Goal: Information Seeking & Learning: Learn about a topic

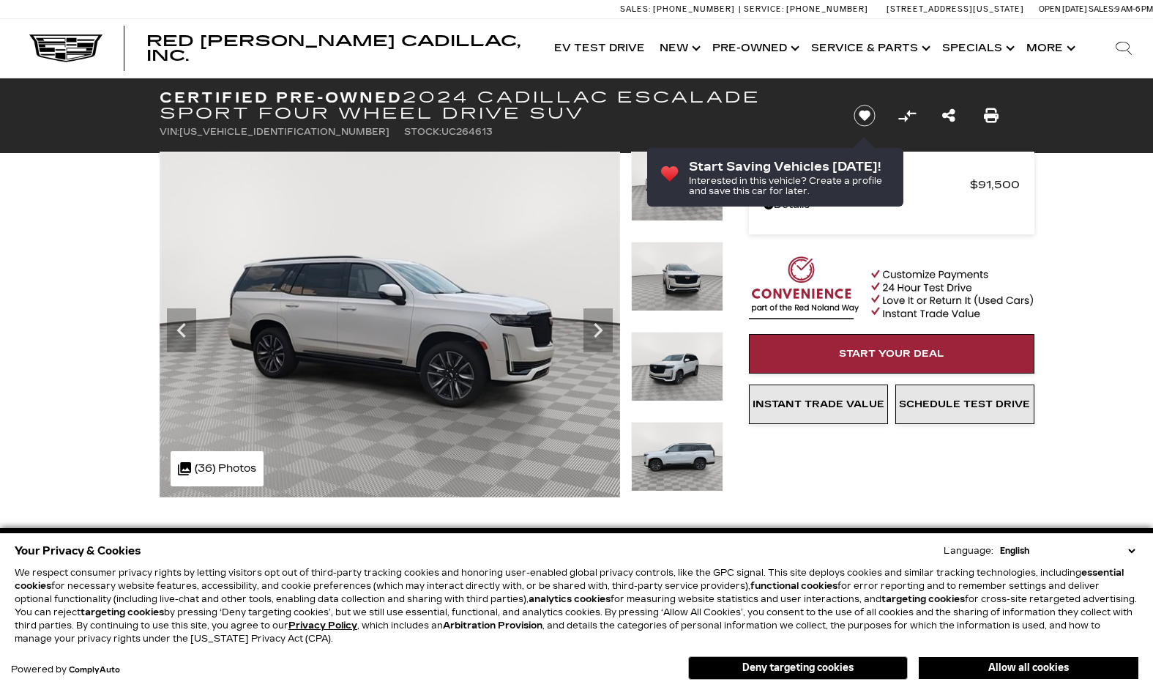
click at [598, 329] on icon "Next" at bounding box center [598, 330] width 9 height 15
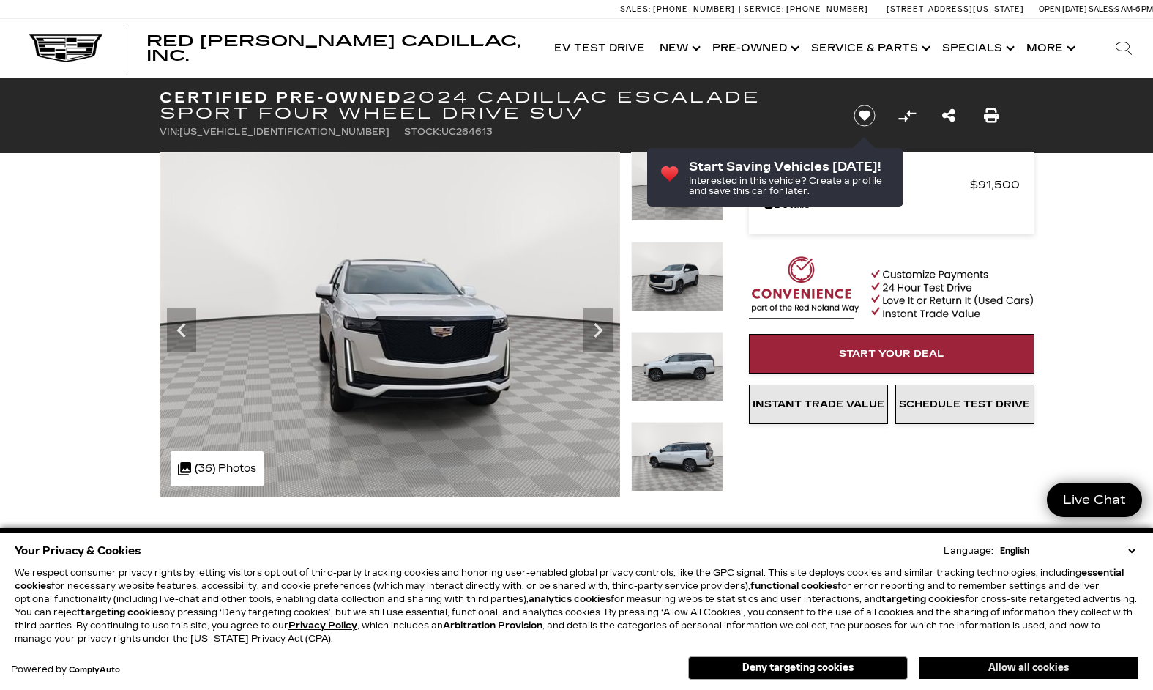
click at [1008, 663] on button "Allow all cookies" at bounding box center [1029, 668] width 220 height 22
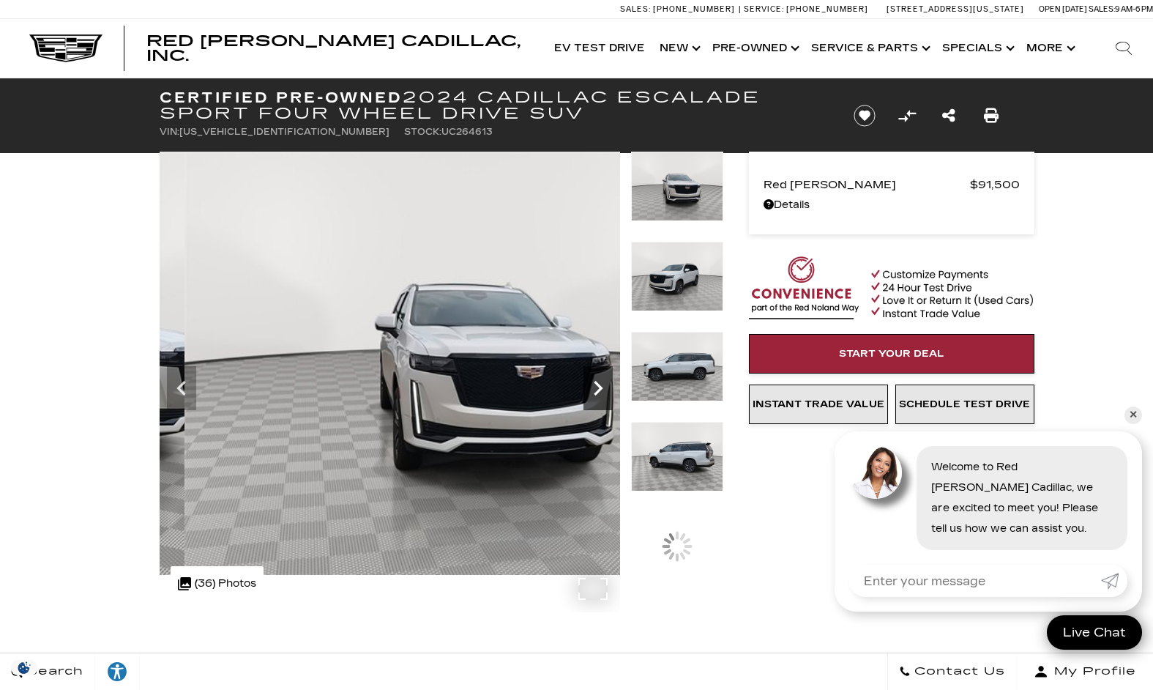
click at [596, 376] on icon "Next" at bounding box center [598, 387] width 29 height 29
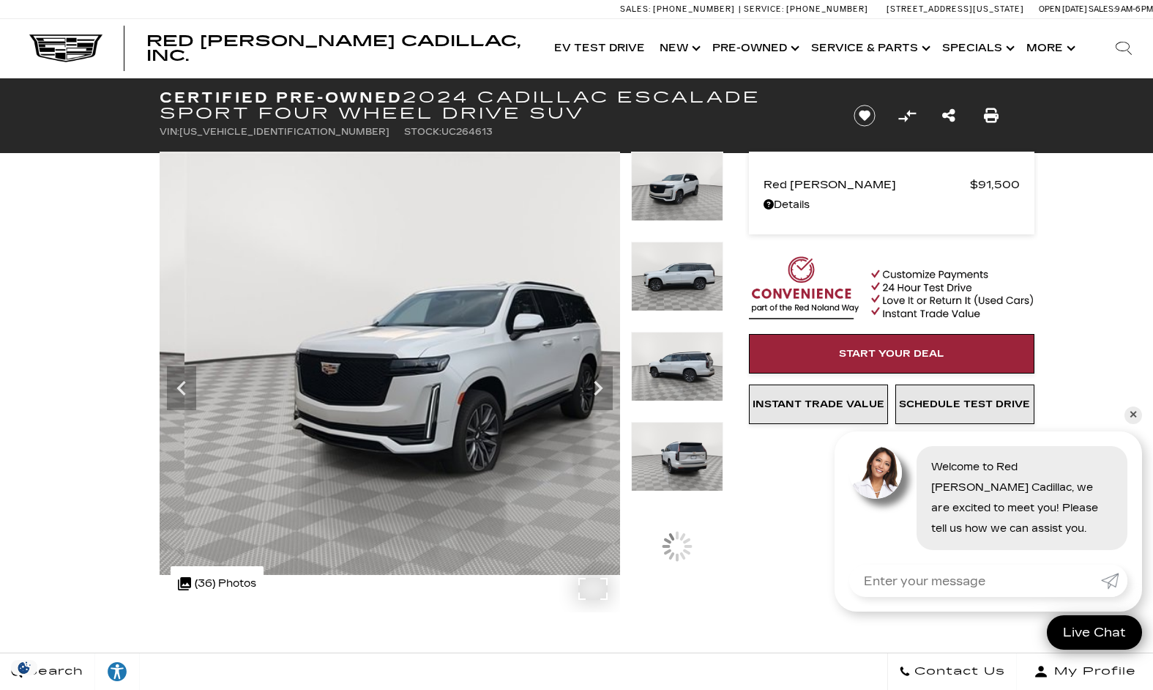
click at [602, 363] on img at bounding box center [467, 363] width 614 height 423
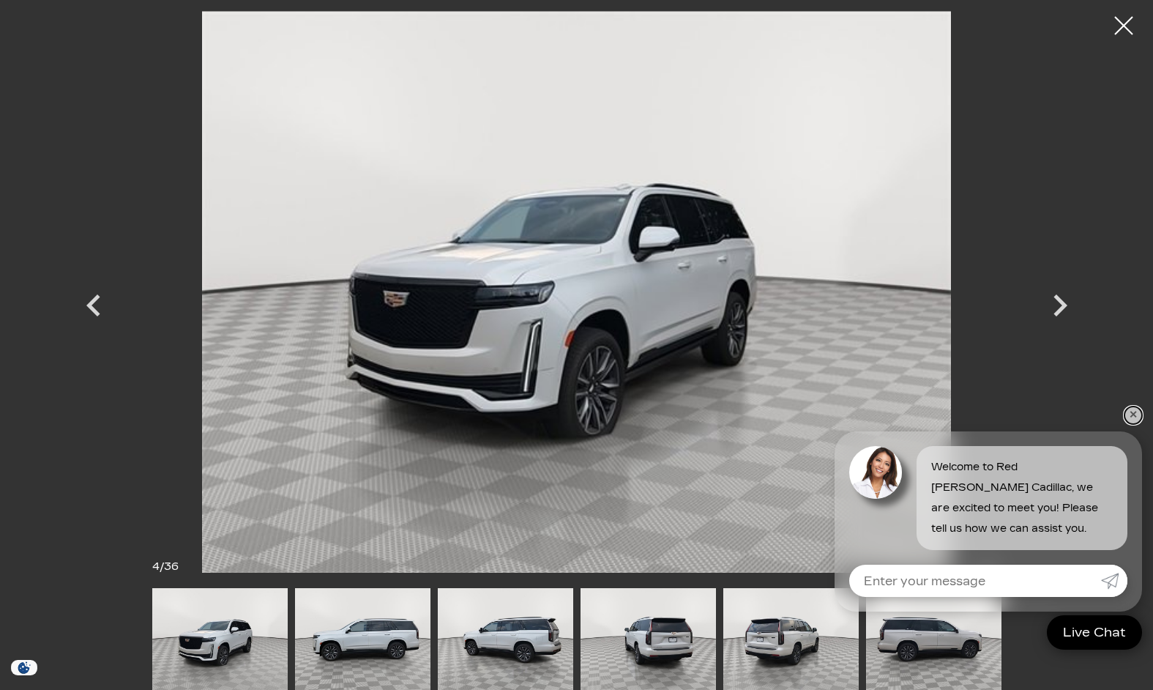
click at [1136, 421] on link "✕" at bounding box center [1134, 415] width 18 height 18
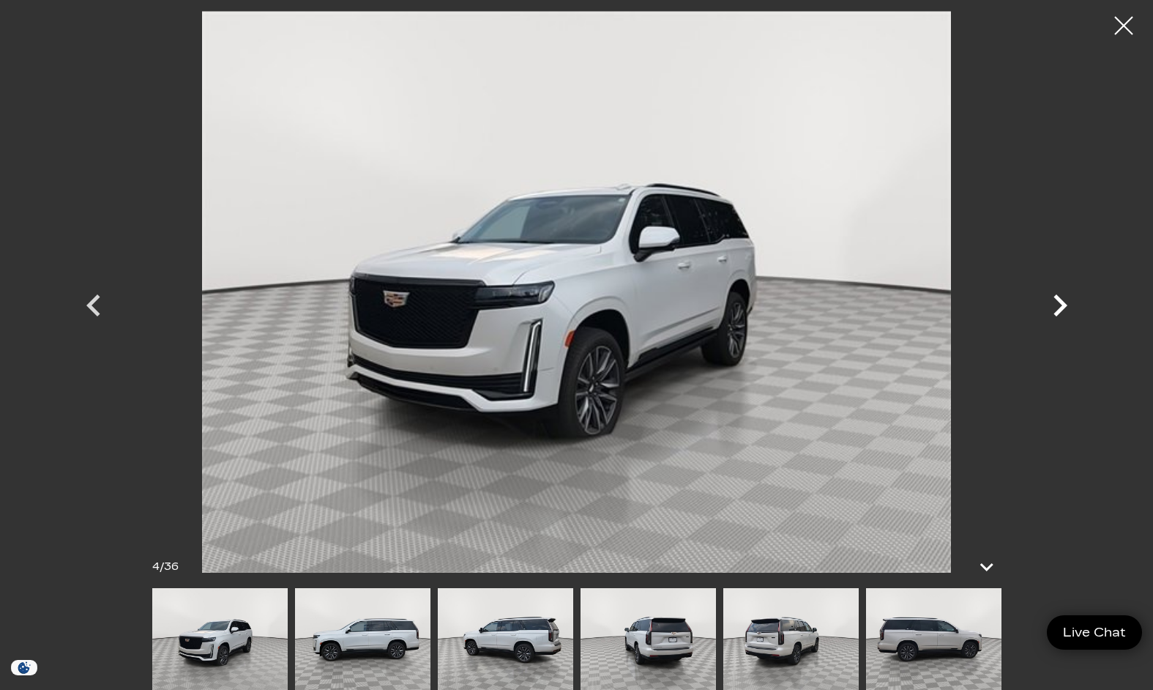
click at [1062, 290] on icon "Next" at bounding box center [1060, 305] width 44 height 44
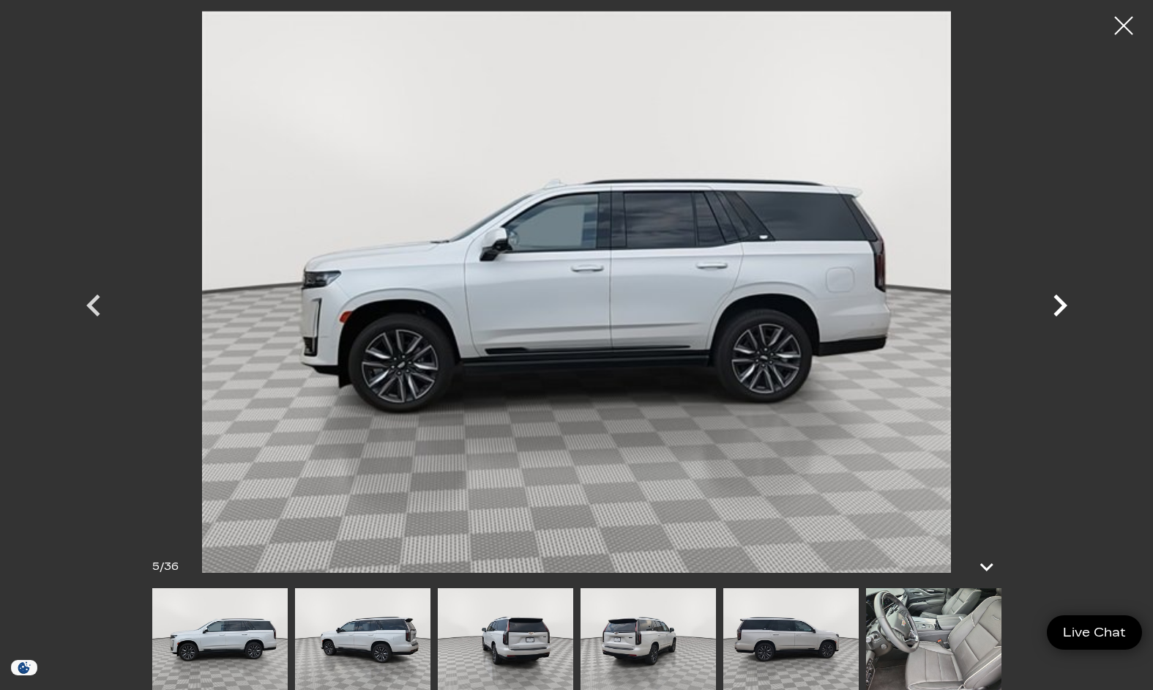
click at [1062, 297] on icon "Next" at bounding box center [1060, 305] width 44 height 44
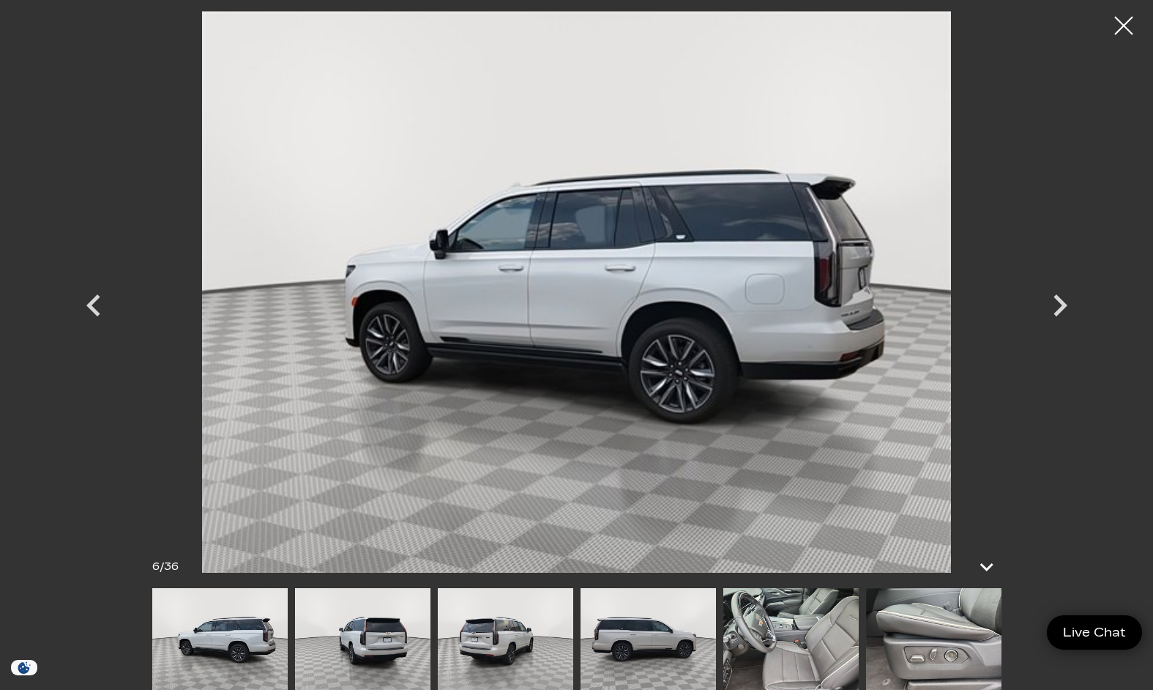
click at [1012, 289] on img at bounding box center [577, 292] width 879 height 562
click at [1060, 302] on icon "Next" at bounding box center [1061, 305] width 14 height 22
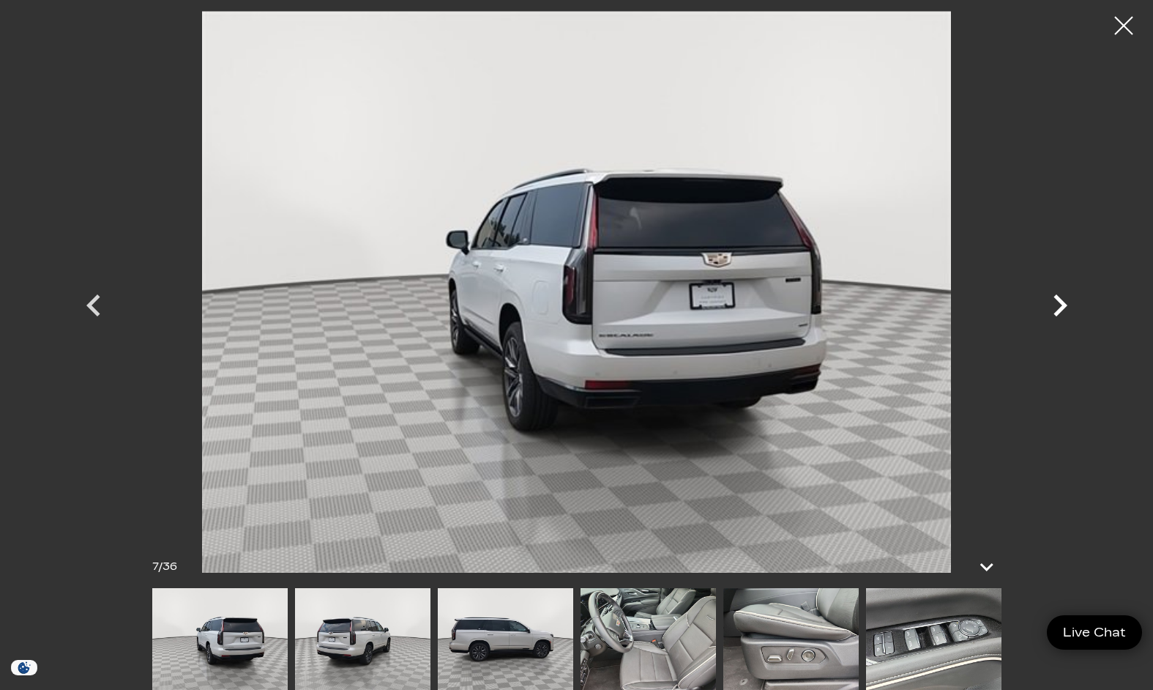
click at [1062, 303] on icon "Next" at bounding box center [1061, 305] width 14 height 22
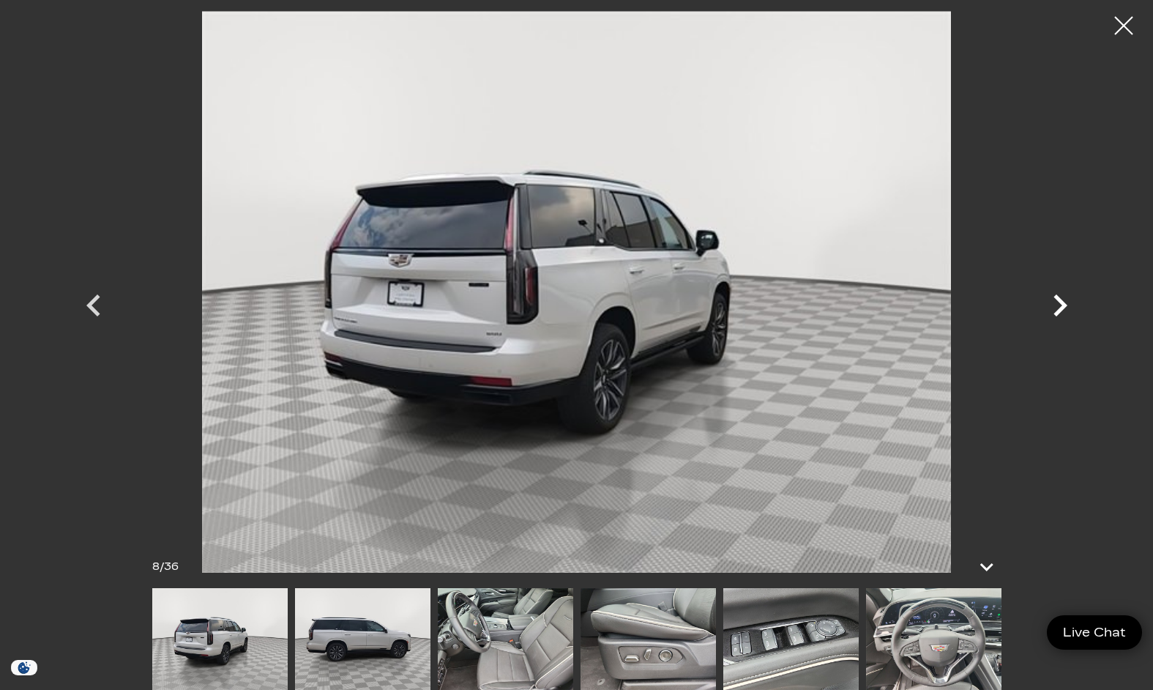
click at [1062, 303] on icon "Next" at bounding box center [1061, 305] width 14 height 22
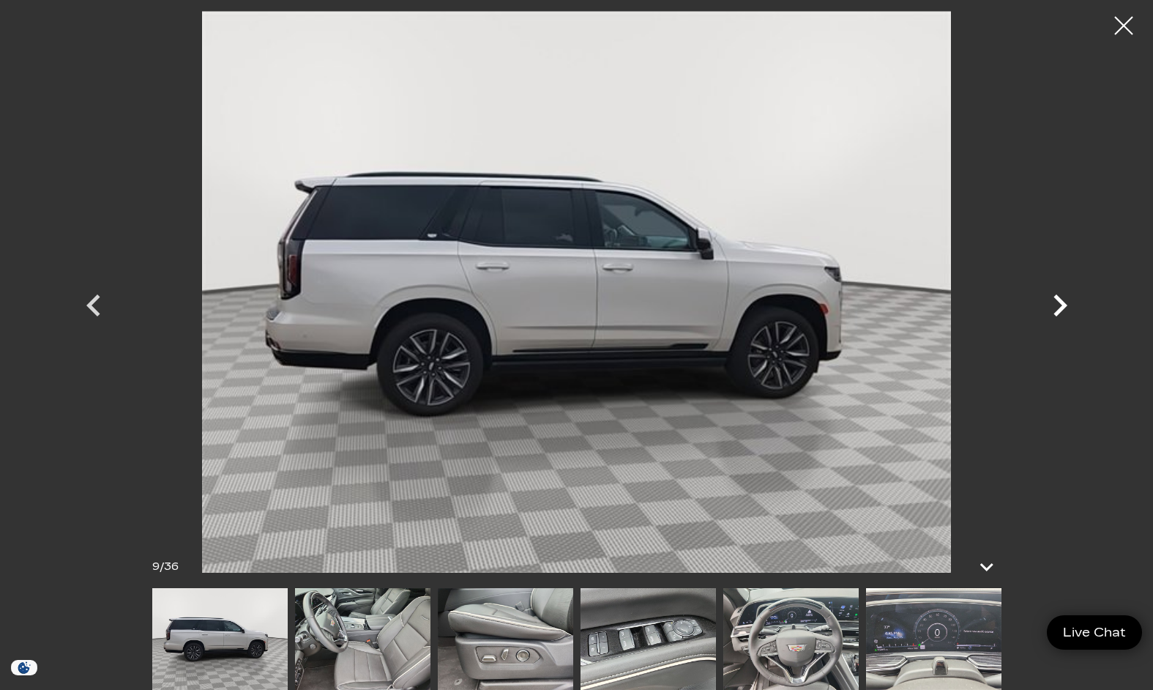
click at [1062, 303] on icon "Next" at bounding box center [1061, 305] width 14 height 22
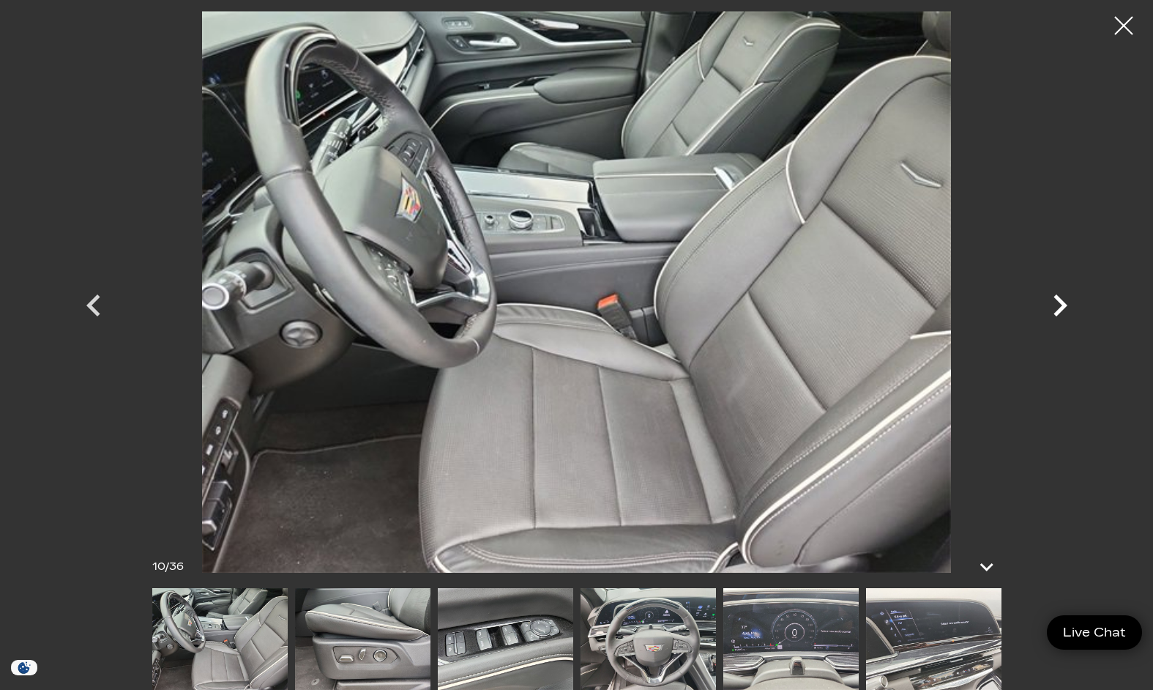
click at [1062, 303] on icon "Next" at bounding box center [1061, 305] width 14 height 22
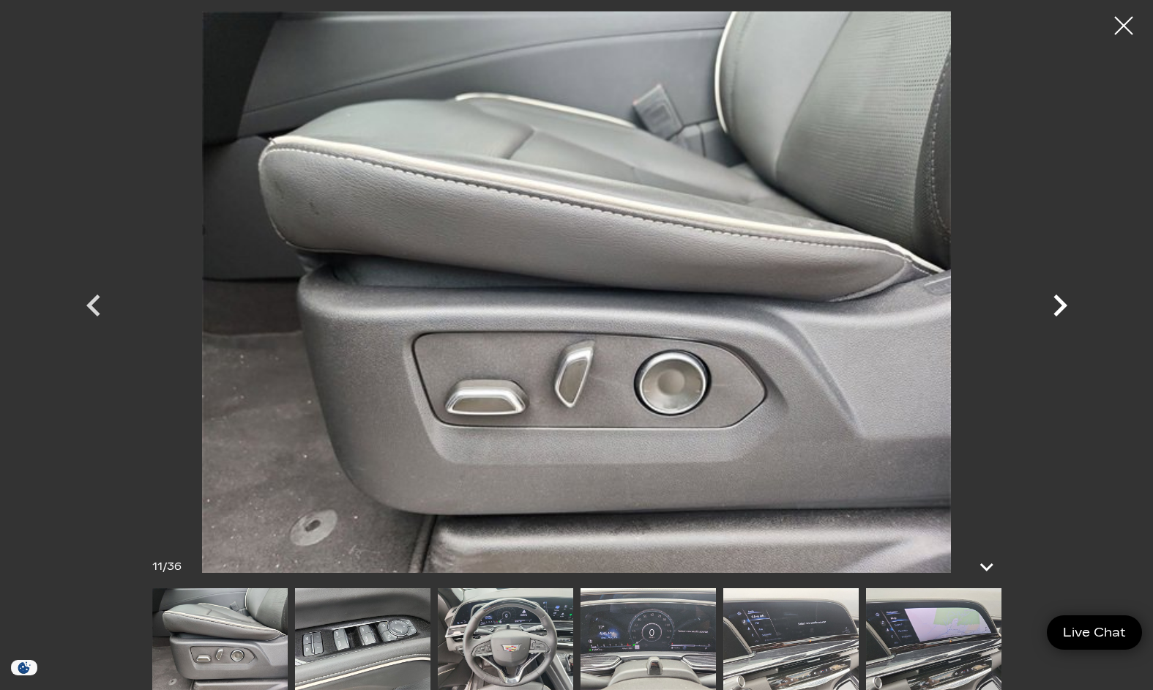
click at [1062, 303] on icon "Next" at bounding box center [1061, 305] width 14 height 22
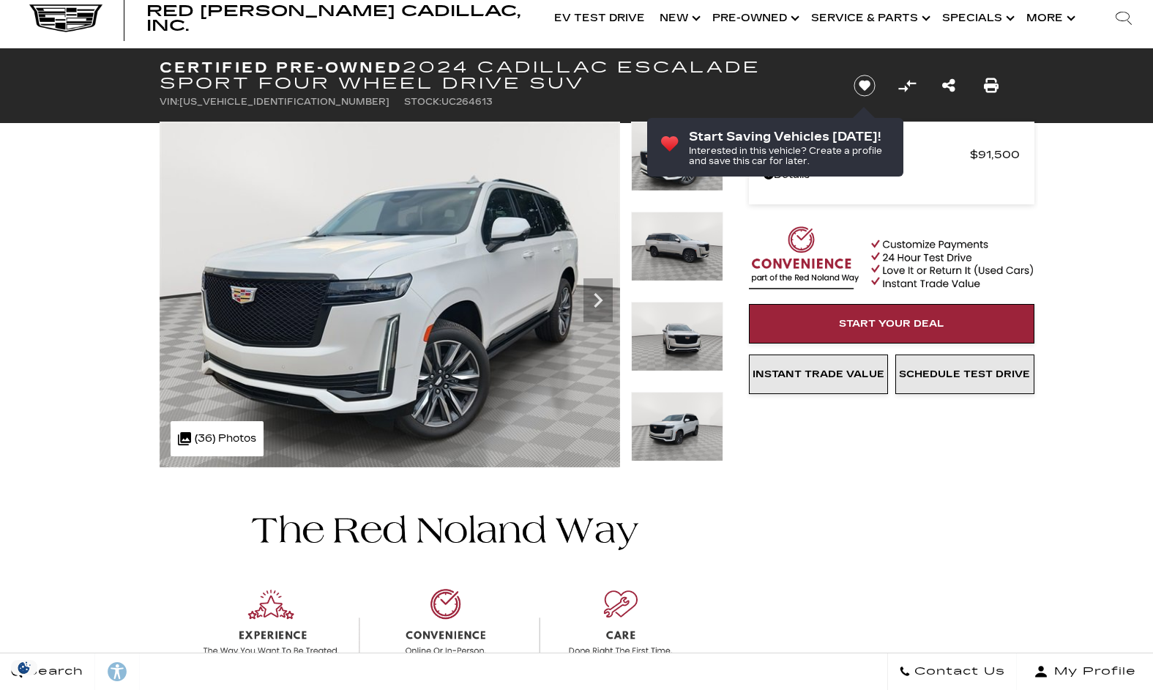
scroll to position [38, 0]
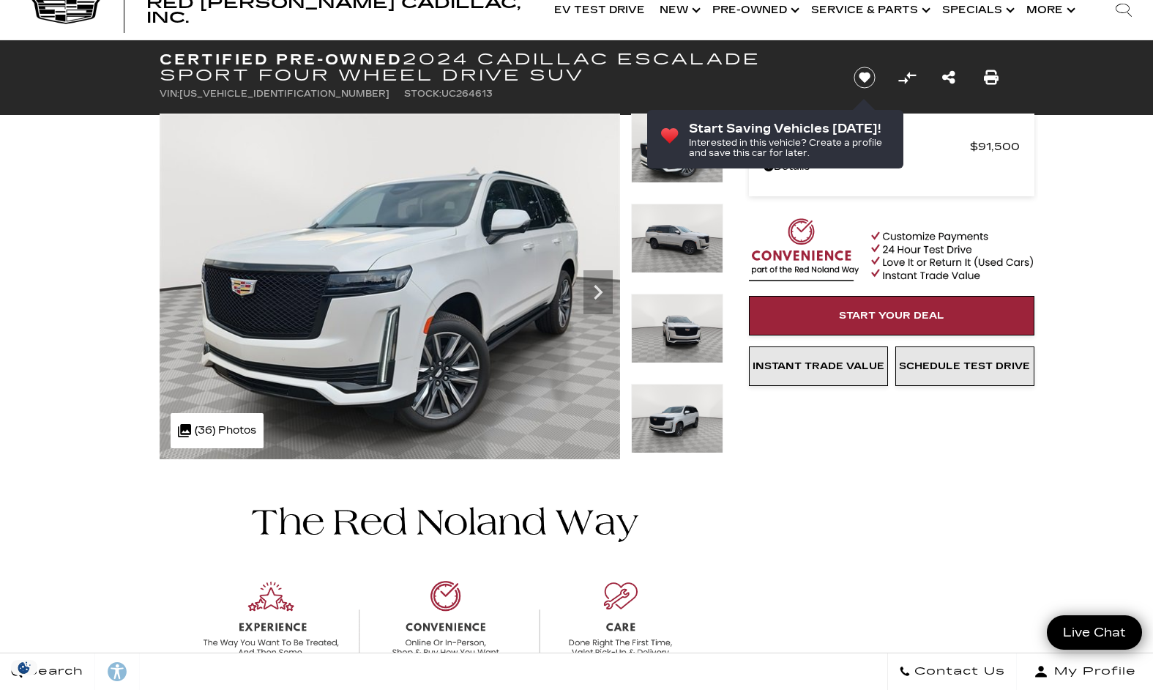
click at [664, 375] on div at bounding box center [677, 339] width 92 height 90
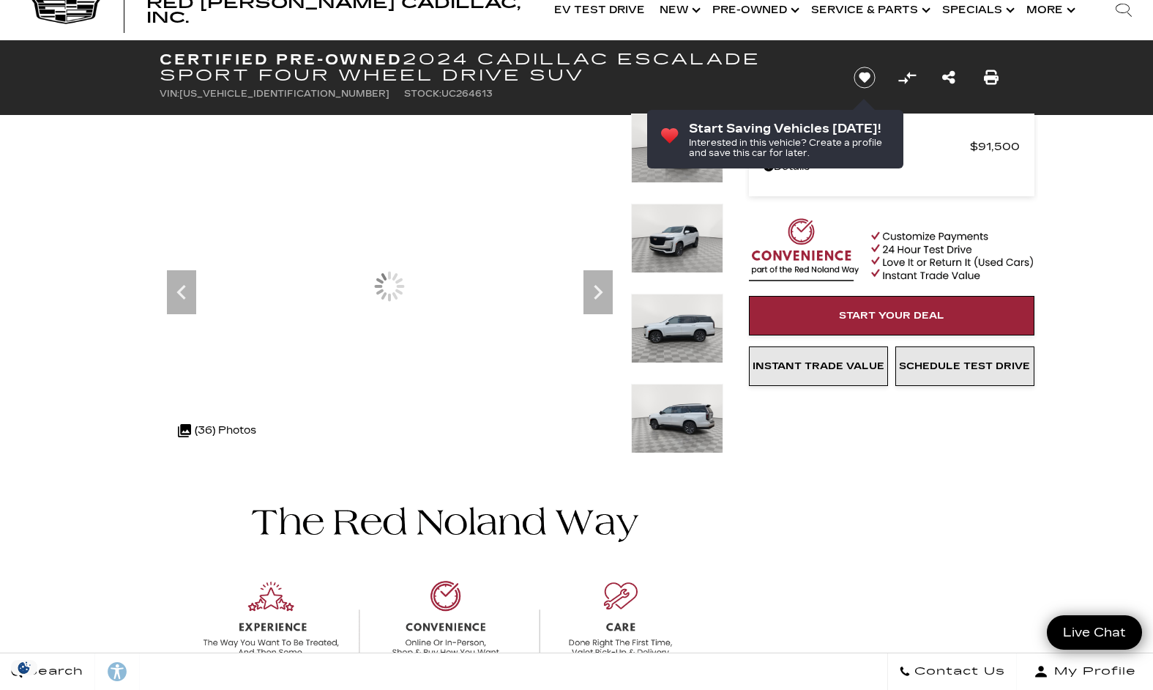
scroll to position [0, 0]
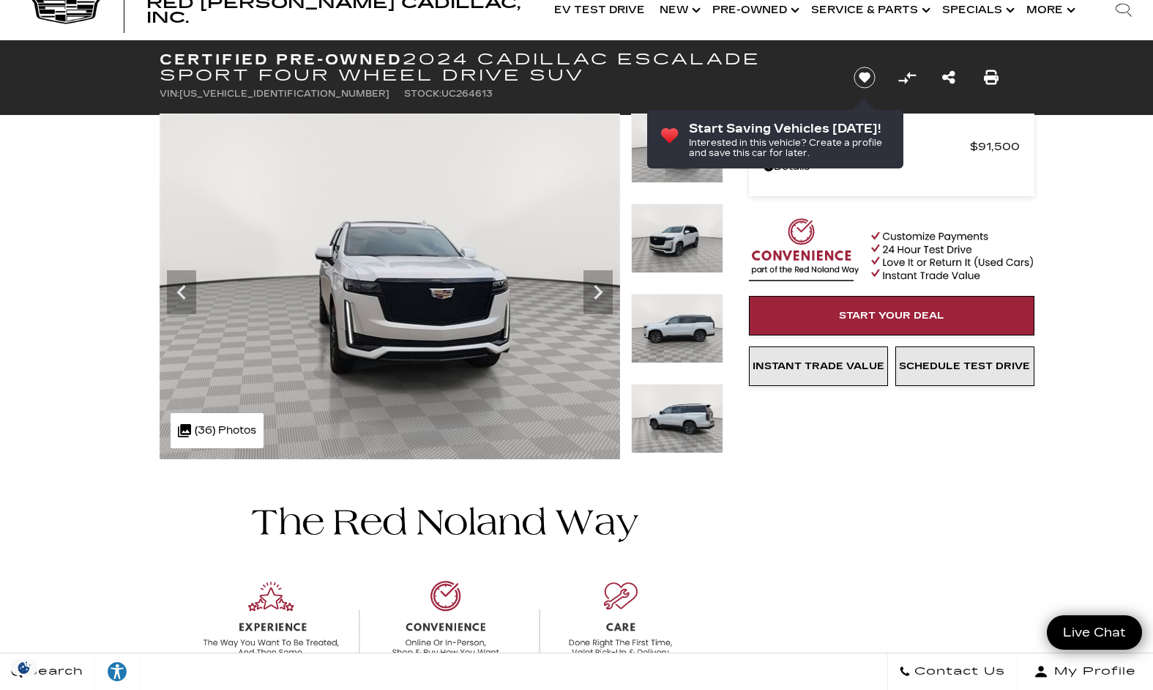
click at [684, 402] on img at bounding box center [677, 419] width 92 height 70
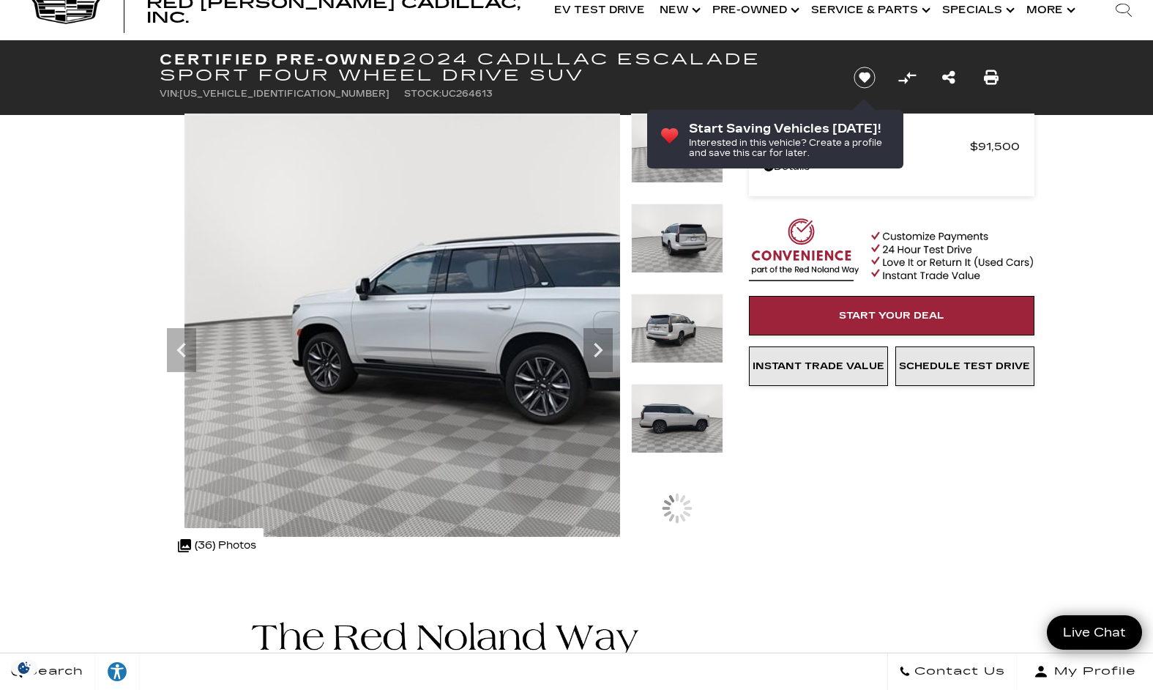
click at [684, 444] on img at bounding box center [677, 419] width 92 height 70
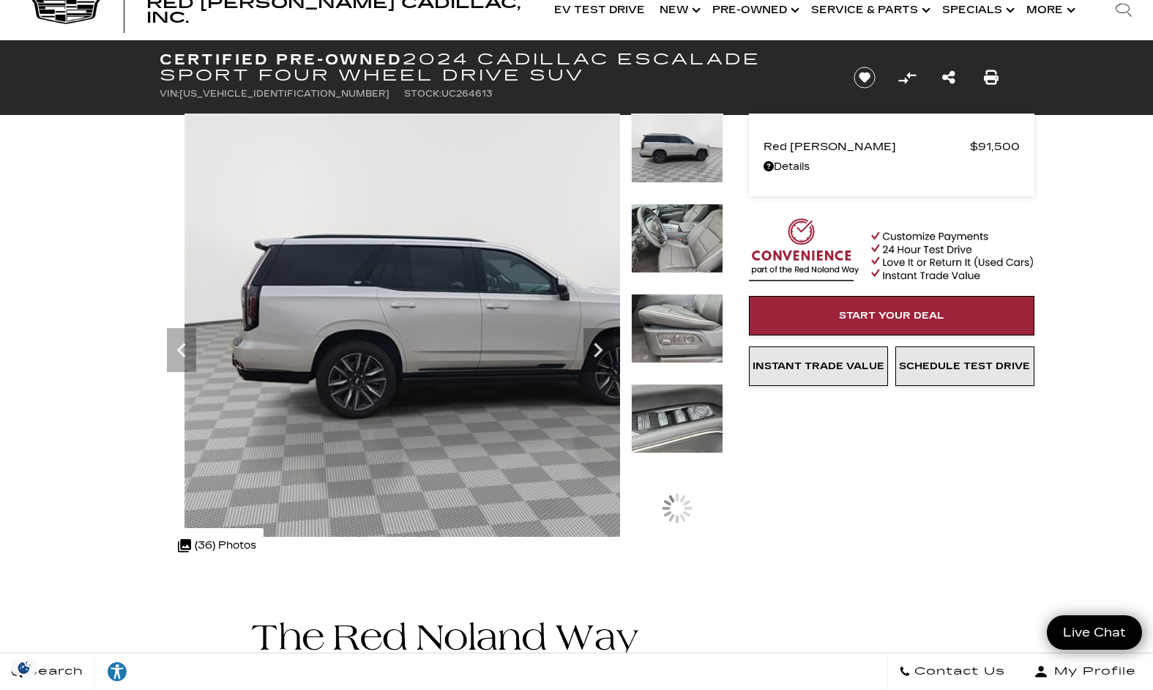
click at [693, 425] on img at bounding box center [677, 419] width 92 height 70
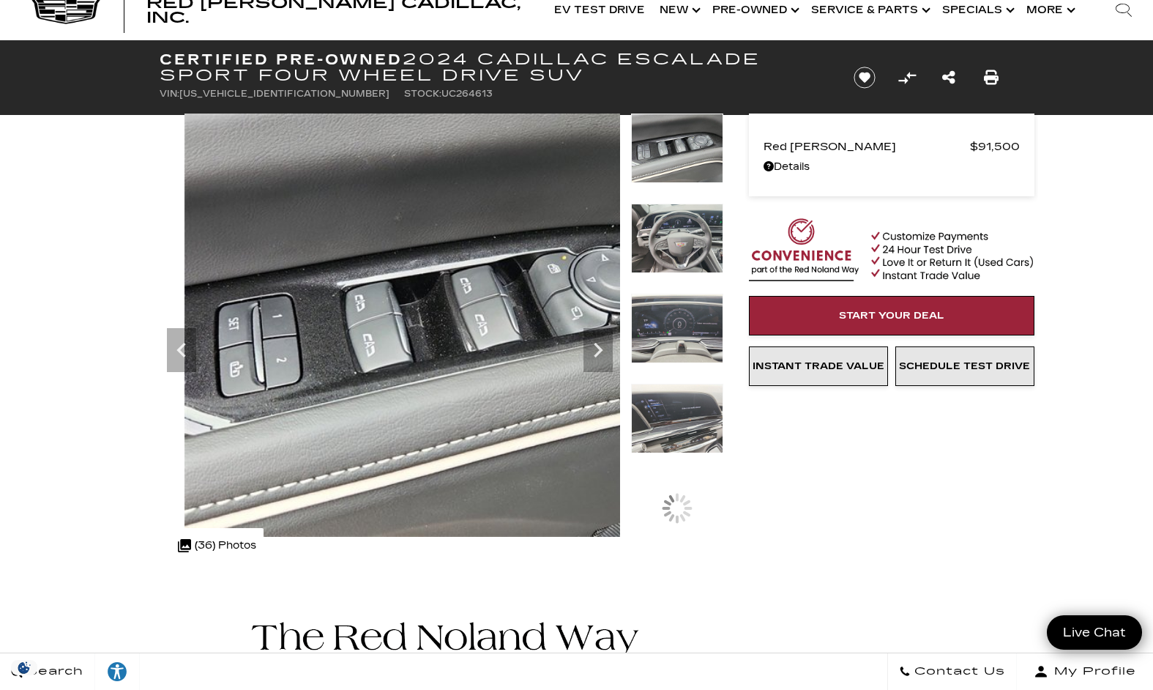
click at [688, 415] on img at bounding box center [677, 419] width 92 height 70
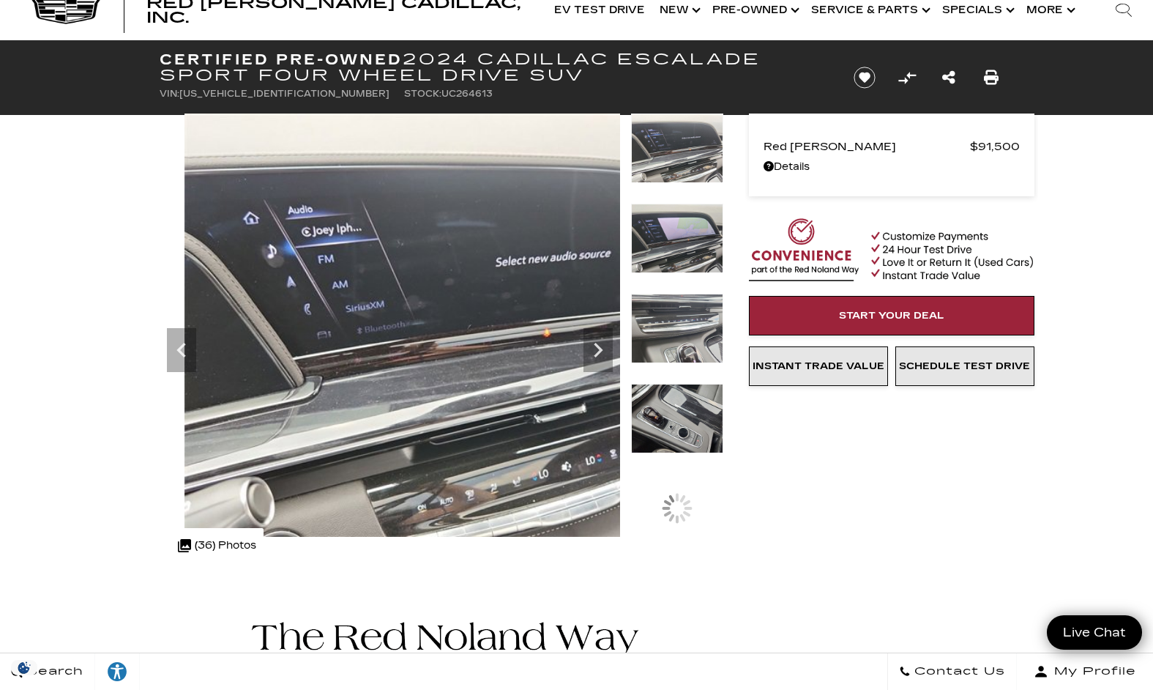
click at [688, 417] on img at bounding box center [677, 419] width 92 height 70
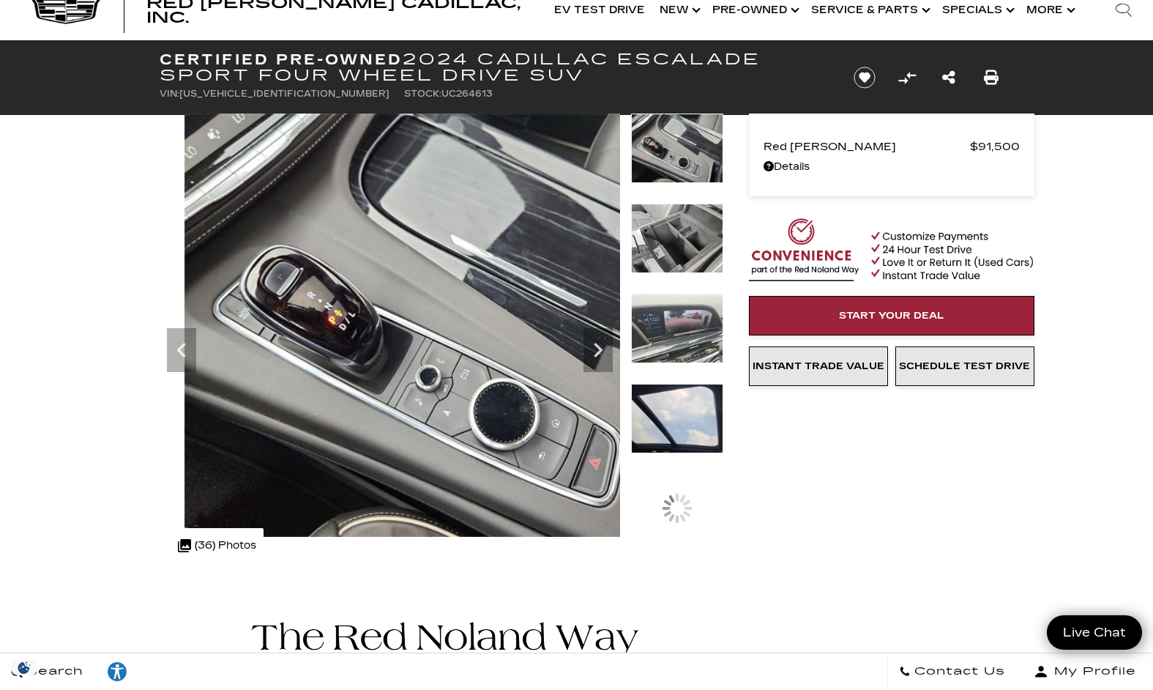
click at [688, 417] on img at bounding box center [677, 419] width 92 height 70
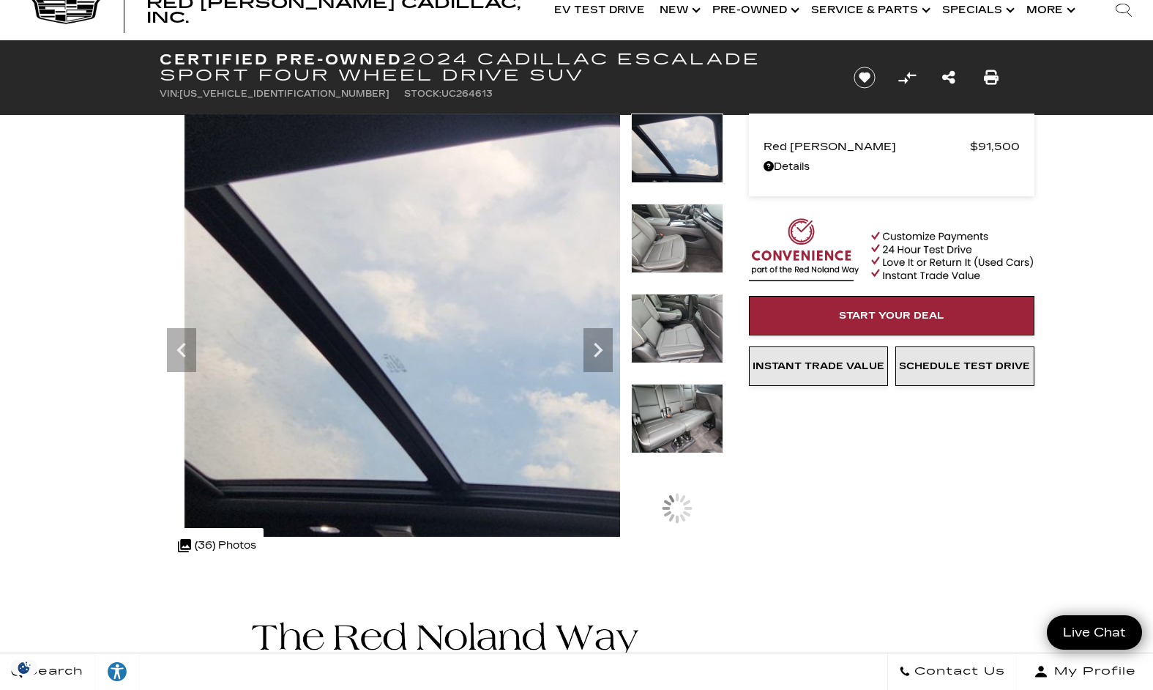
click at [684, 339] on img at bounding box center [677, 329] width 92 height 70
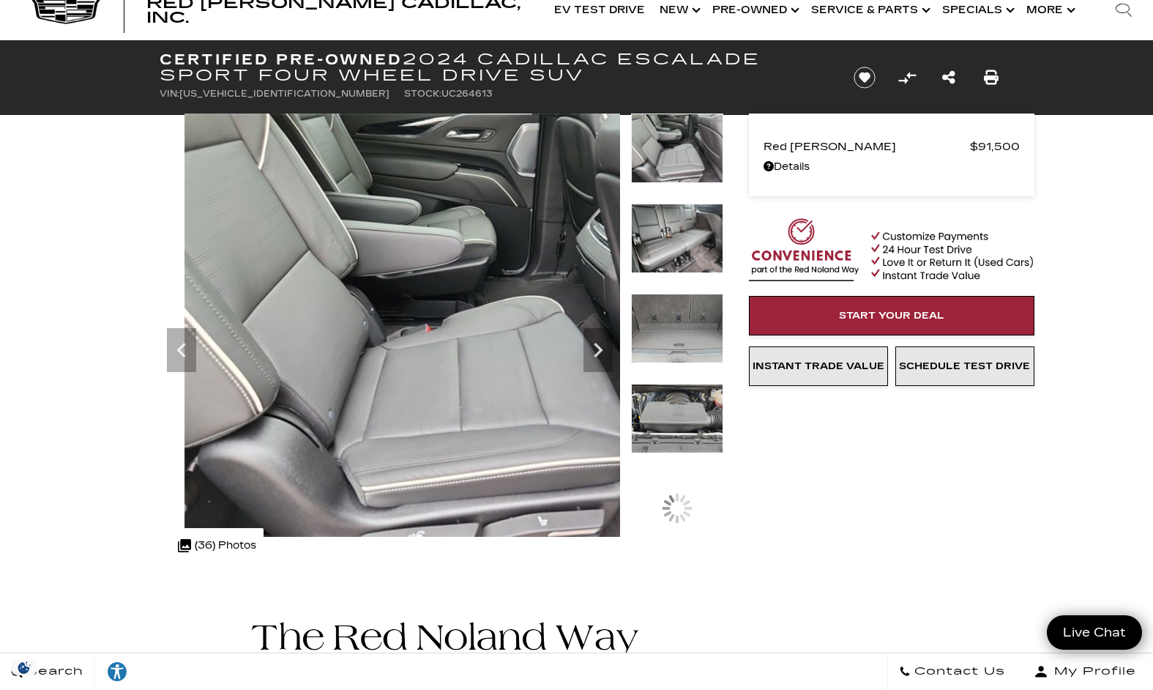
click at [676, 255] on img at bounding box center [677, 239] width 92 height 70
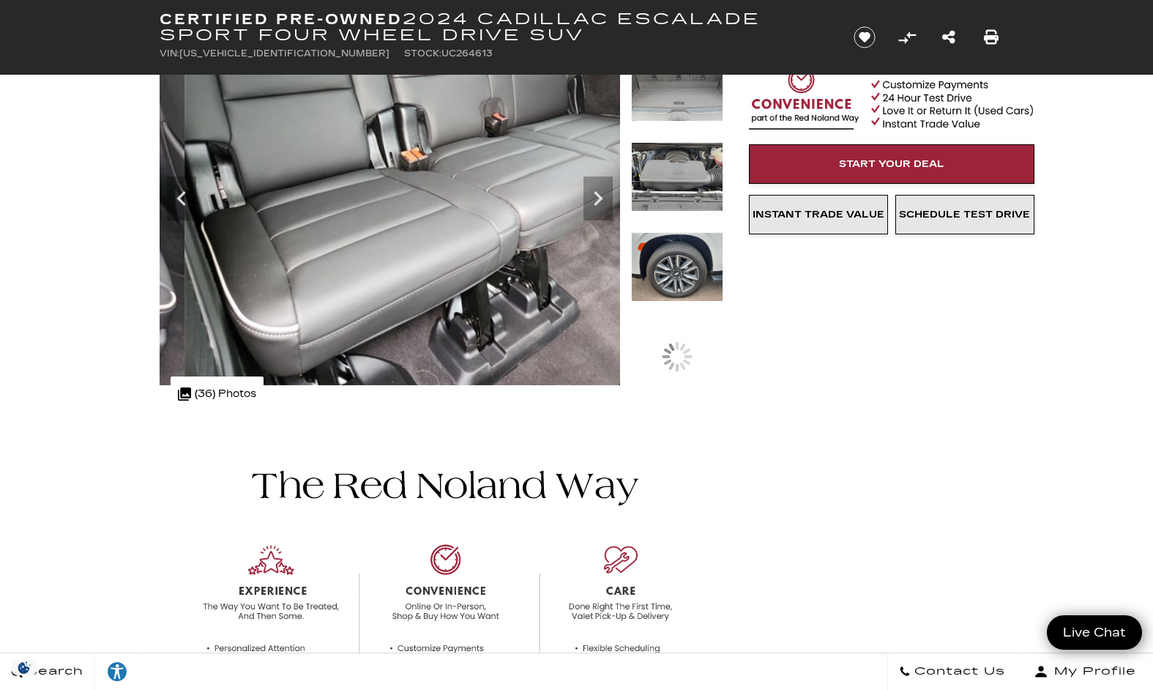
scroll to position [198, 0]
